Goal: Transaction & Acquisition: Purchase product/service

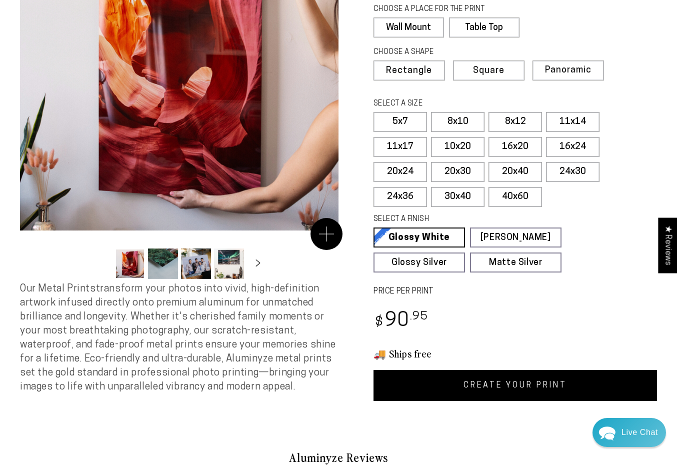
scroll to position [152, 0]
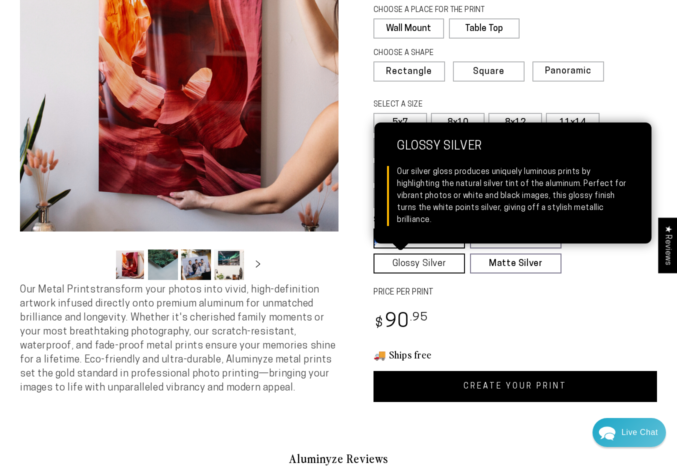
click at [454, 263] on link "Glossy Silver Glossy Silver Our silver gloss produces uniquely luminous prints …" at bounding box center [420, 264] width 92 height 20
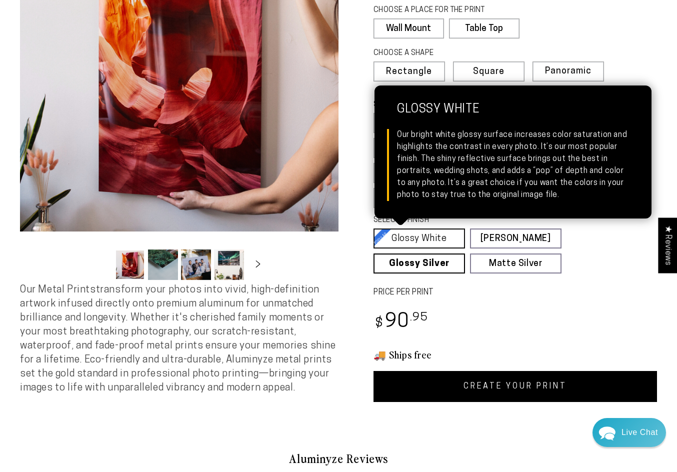
click at [448, 239] on link "Glossy White Glossy White Our bright white glossy surface increases color satur…" at bounding box center [420, 239] width 92 height 20
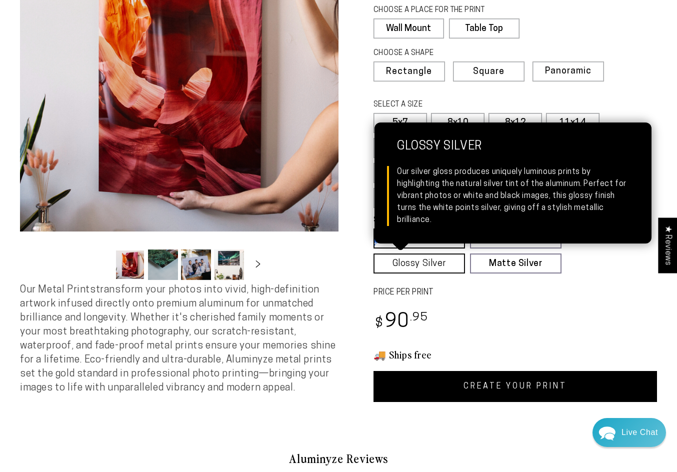
click at [437, 261] on link "Glossy Silver Glossy Silver Our silver gloss produces uniquely luminous prints …" at bounding box center [420, 264] width 92 height 20
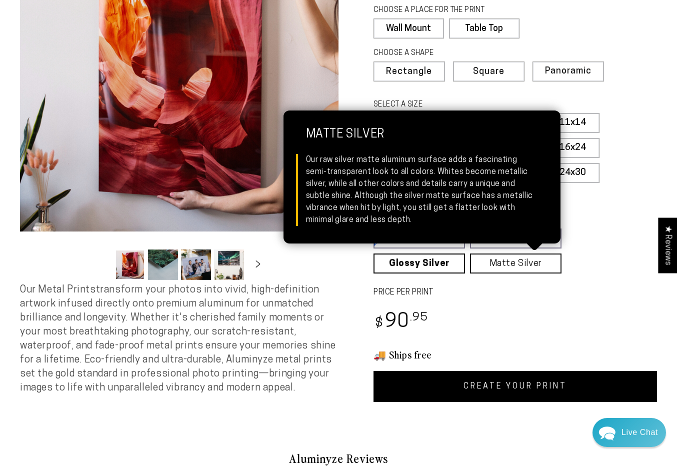
click at [518, 265] on link "Matte Silver Matte Silver Our raw silver matte aluminum surface adds a fascinat…" at bounding box center [516, 264] width 92 height 20
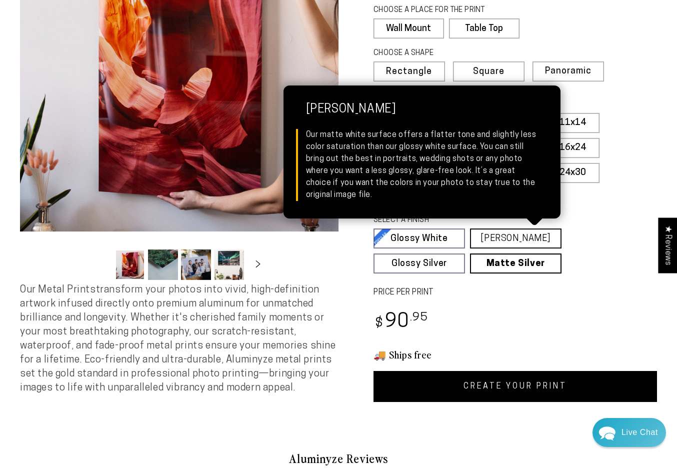
click at [508, 241] on link "[PERSON_NAME] Matte White Our matte white surface offers a flatter tone and sli…" at bounding box center [516, 239] width 92 height 20
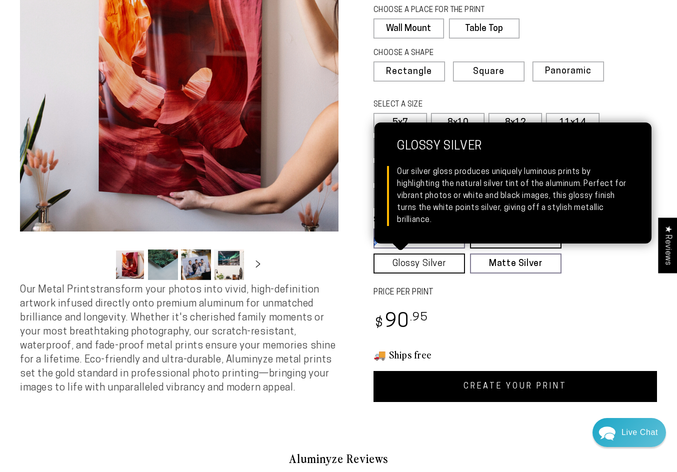
click at [456, 265] on link "Glossy Silver Glossy Silver Our silver gloss produces uniquely luminous prints …" at bounding box center [420, 264] width 92 height 20
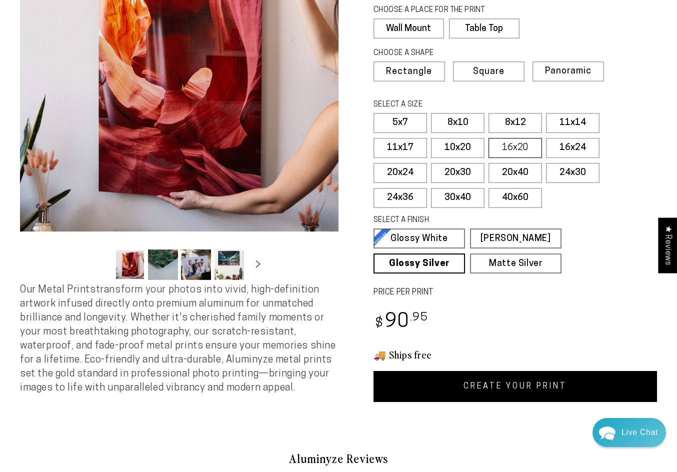
click at [529, 146] on label "16x20" at bounding box center [516, 148] width 54 height 20
click at [394, 151] on label "11x17" at bounding box center [401, 148] width 54 height 20
click at [570, 124] on label "11x14" at bounding box center [573, 123] width 54 height 20
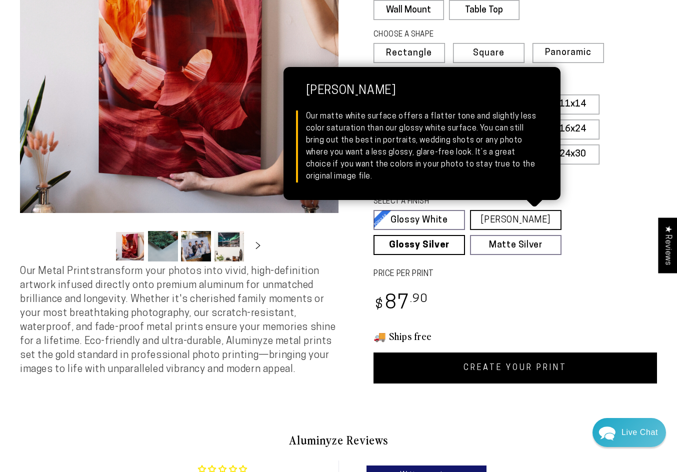
scroll to position [169, 0]
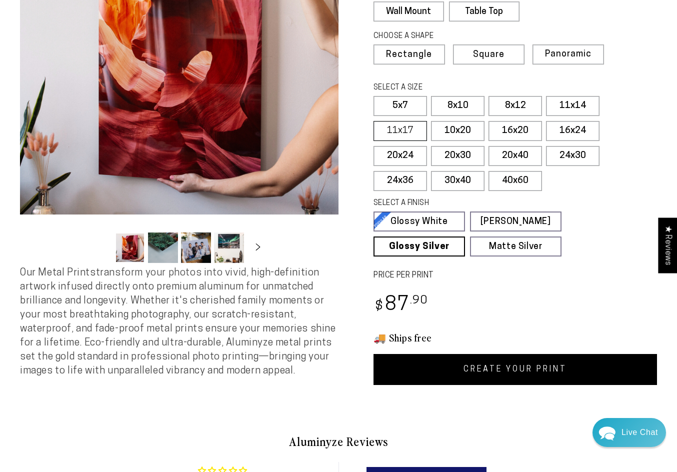
click at [418, 131] on label "11x17" at bounding box center [401, 131] width 54 height 20
click at [454, 132] on label "10x20" at bounding box center [458, 131] width 54 height 20
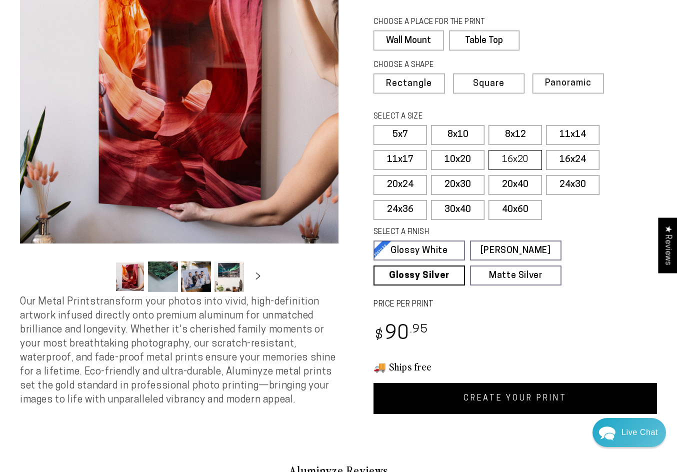
click at [517, 155] on label "16x20" at bounding box center [516, 160] width 54 height 20
click at [576, 153] on label "16x24" at bounding box center [573, 160] width 54 height 20
click at [460, 163] on label "10x20" at bounding box center [458, 160] width 54 height 20
click at [438, 402] on link "CREATE YOUR PRINT" at bounding box center [516, 398] width 284 height 31
